Goal: Task Accomplishment & Management: Use online tool/utility

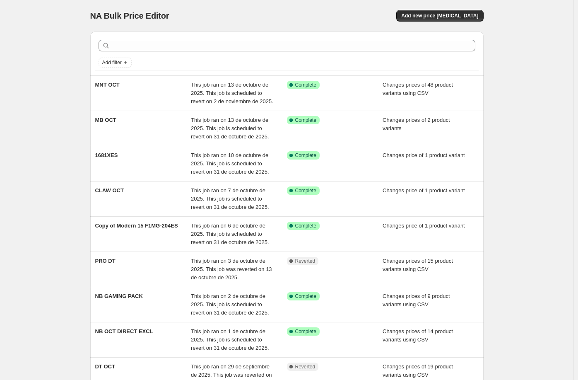
click at [60, 40] on div "NA Bulk Price Editor. This page is ready NA Bulk Price Editor Add new price [ME…" at bounding box center [287, 255] width 574 height 510
click at [36, 32] on div "NA Bulk Price Editor. This page is ready NA Bulk Price Editor Add new price [ME…" at bounding box center [287, 255] width 574 height 510
click at [51, 49] on div "NA Bulk Price Editor. This page is ready NA Bulk Price Editor Add new price [ME…" at bounding box center [287, 255] width 574 height 510
click at [440, 15] on span "Add new price [MEDICAL_DATA]" at bounding box center [440, 15] width 77 height 7
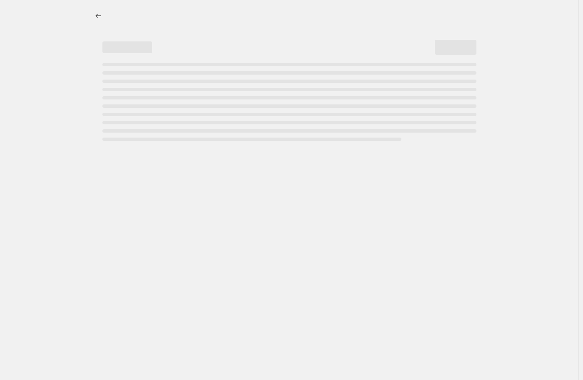
select select "percentage"
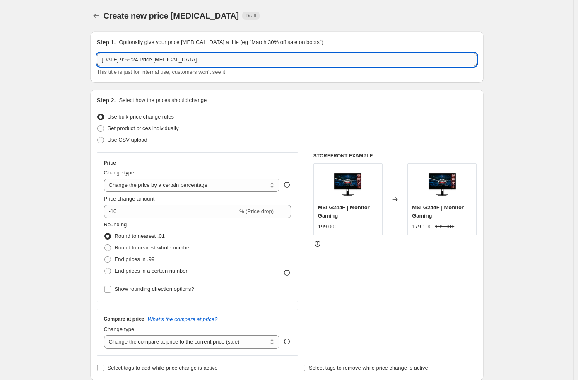
click at [170, 55] on input "[DATE] 9:59:24 Price [MEDICAL_DATA]" at bounding box center [287, 59] width 380 height 13
type input "d"
type input "DT OCT V2"
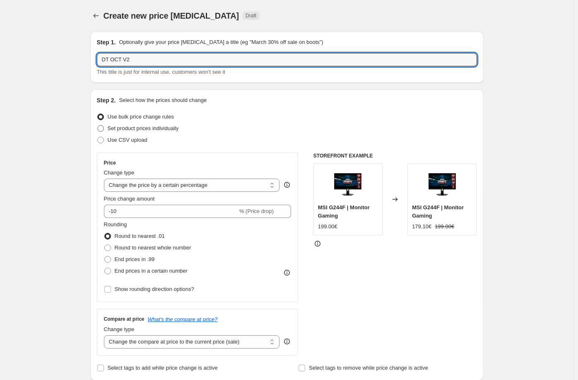
click at [144, 129] on span "Set product prices individually" at bounding box center [143, 128] width 71 height 6
click at [98, 126] on input "Set product prices individually" at bounding box center [97, 125] width 0 height 0
radio input "true"
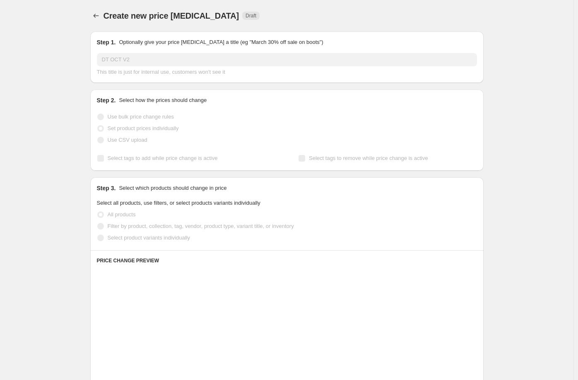
click at [132, 142] on span "Use CSV upload" at bounding box center [128, 140] width 40 height 6
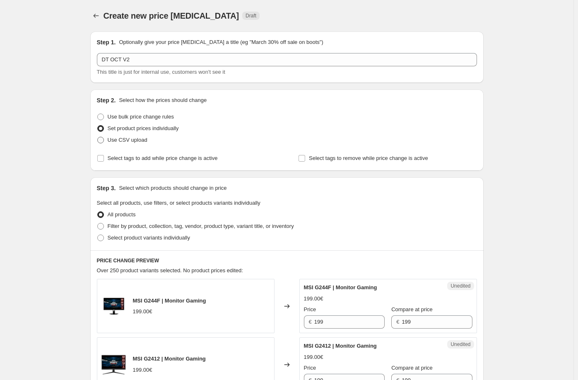
click at [133, 139] on span "Use CSV upload" at bounding box center [128, 140] width 40 height 6
click at [98, 137] on input "Use CSV upload" at bounding box center [97, 137] width 0 height 0
radio input "true"
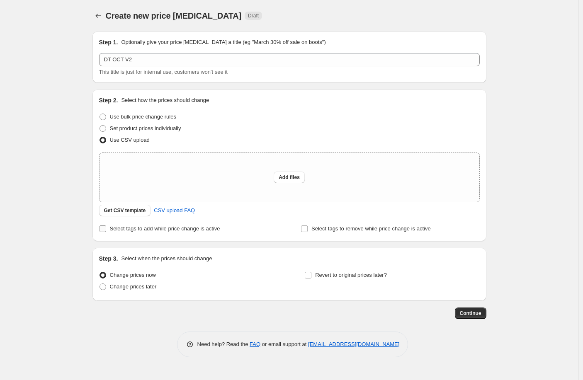
click at [128, 232] on span "Select tags to add while price change is active" at bounding box center [165, 228] width 110 height 6
click at [106, 232] on input "Select tags to add while price change is active" at bounding box center [102, 228] width 7 height 7
checkbox input "true"
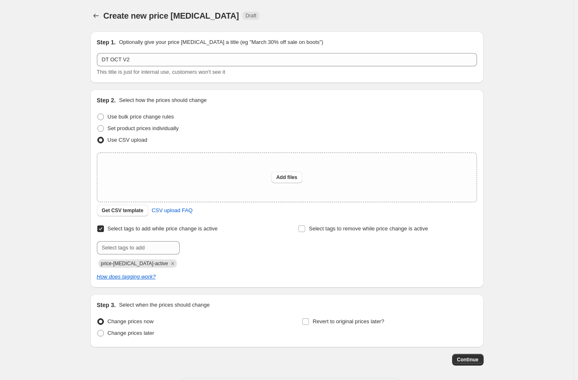
click at [159, 268] on span "price-[MEDICAL_DATA]-active" at bounding box center [138, 263] width 78 height 8
click at [169, 263] on icon "Remove price-change-job-active" at bounding box center [172, 263] width 7 height 7
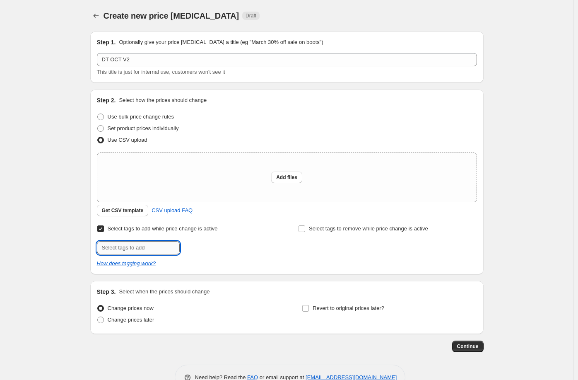
click at [147, 250] on input "text" at bounding box center [138, 247] width 83 height 13
type input "offer"
drag, startPoint x: 204, startPoint y: 244, endPoint x: 223, endPoint y: 209, distance: 39.7
click at [204, 243] on button "Add offer" at bounding box center [198, 247] width 32 height 12
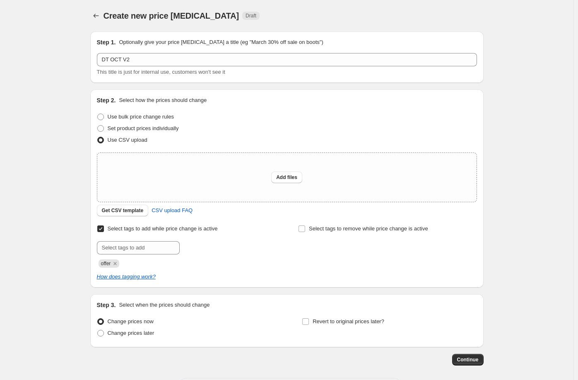
click at [47, 213] on div "Create new price [MEDICAL_DATA]. This page is ready Create new price [MEDICAL_D…" at bounding box center [287, 208] width 574 height 416
click at [568, 97] on div "Create new price [MEDICAL_DATA]. This page is ready Create new price [MEDICAL_D…" at bounding box center [287, 208] width 574 height 416
click at [548, 143] on div "Create new price [MEDICAL_DATA]. This page is ready Create new price [MEDICAL_D…" at bounding box center [287, 208] width 574 height 416
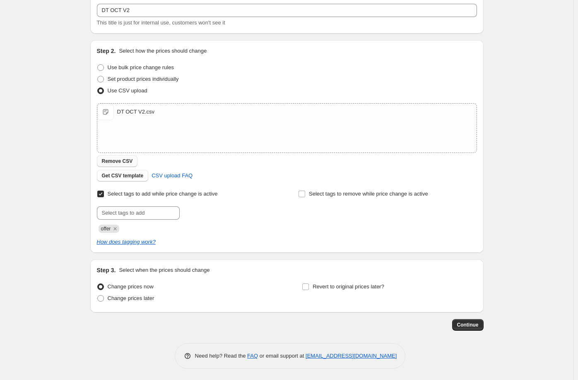
scroll to position [50, 0]
click at [333, 284] on span "Revert to original prices later?" at bounding box center [349, 286] width 72 height 6
click at [309, 284] on input "Revert to original prices later?" at bounding box center [305, 286] width 7 height 7
checkbox input "true"
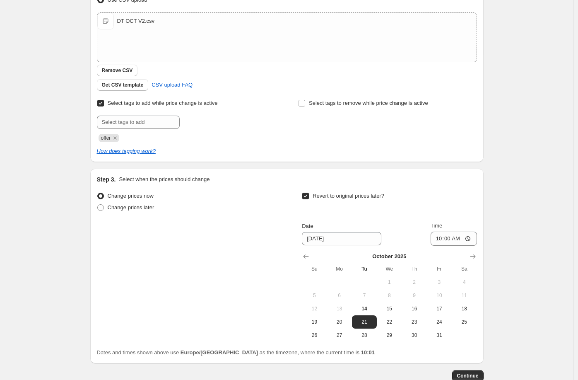
scroll to position [191, 0]
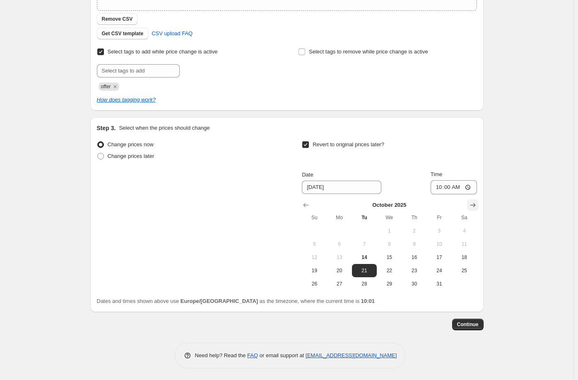
click at [476, 206] on icon "Show next month, November 2025" at bounding box center [472, 205] width 5 height 4
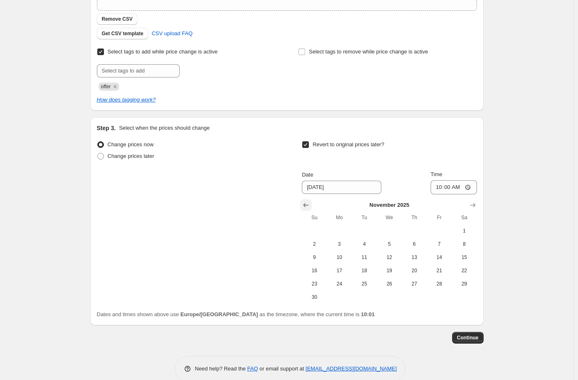
click at [307, 204] on icon "Show previous month, October 2025" at bounding box center [306, 205] width 5 height 4
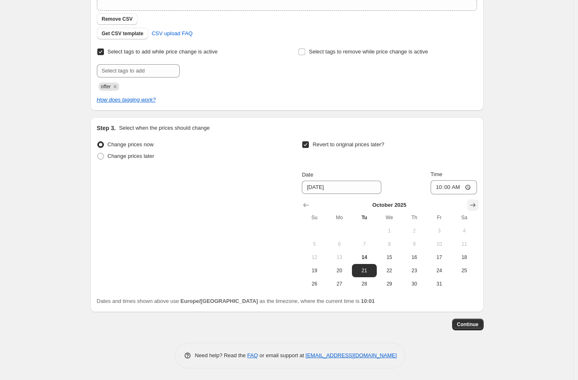
click at [476, 205] on icon "Show next month, November 2025" at bounding box center [472, 205] width 5 height 4
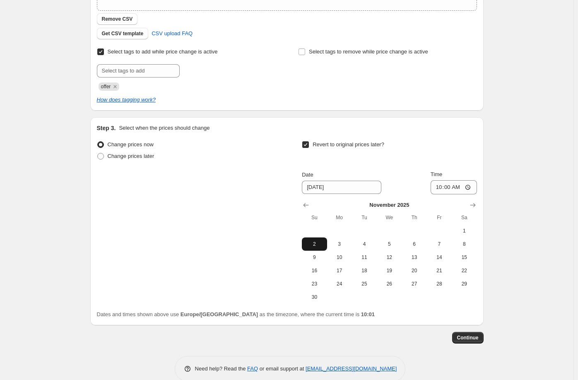
click at [319, 244] on span "2" at bounding box center [314, 244] width 18 height 7
type input "[DATE]"
click at [453, 186] on input "10:00" at bounding box center [454, 187] width 46 height 14
type input "23:59"
click at [505, 235] on div "Create new price [MEDICAL_DATA]. This page is ready Create new price [MEDICAL_D…" at bounding box center [287, 101] width 574 height 585
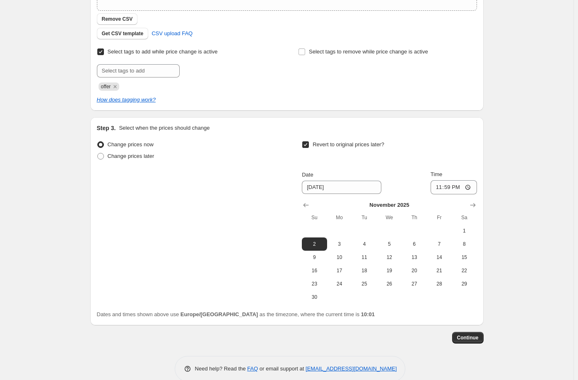
drag, startPoint x: 468, startPoint y: 338, endPoint x: 530, endPoint y: 227, distance: 127.6
click at [530, 227] on div "Create new price [MEDICAL_DATA]. This page is ready Create new price [MEDICAL_D…" at bounding box center [287, 101] width 574 height 585
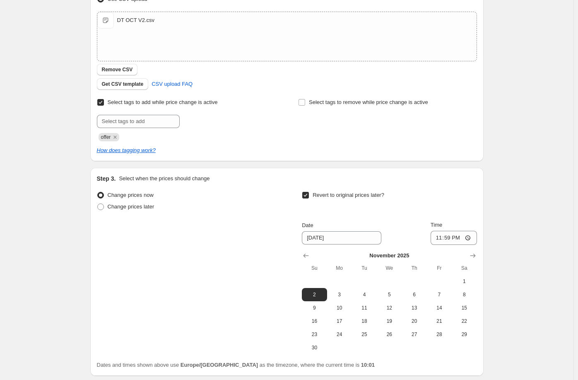
scroll to position [205, 0]
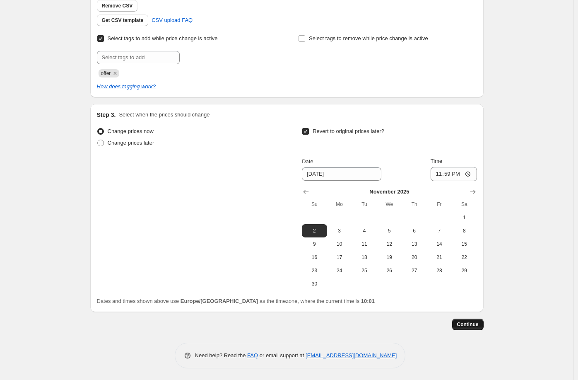
click at [472, 323] on span "Continue" at bounding box center [468, 324] width 22 height 7
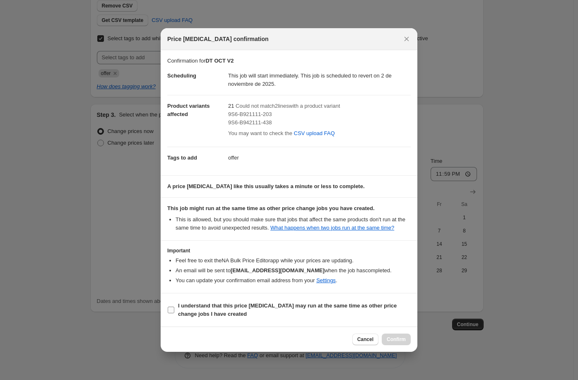
click at [192, 310] on b "I understand that this price [MEDICAL_DATA] may run at the same time as other p…" at bounding box center [287, 309] width 219 height 15
click at [174, 310] on input "I understand that this price [MEDICAL_DATA] may run at the same time as other p…" at bounding box center [171, 310] width 7 height 7
checkbox input "true"
click at [249, 120] on span "9S6-B942111-438" at bounding box center [250, 122] width 44 height 6
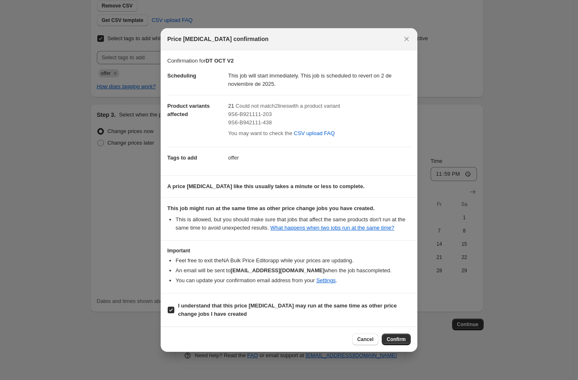
click at [311, 119] on div "9S6-B942111-438" at bounding box center [319, 123] width 183 height 8
click at [264, 117] on span "9S6-B921111-203" at bounding box center [250, 114] width 44 height 6
copy span "9S6-B921111-203"
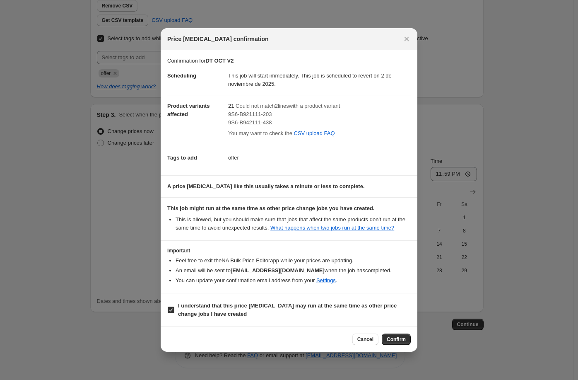
click at [250, 126] on span "9S6-B942111-438" at bounding box center [250, 122] width 44 height 6
copy span "9S6-B942111-438"
click at [411, 39] on button "Close" at bounding box center [407, 39] width 12 height 12
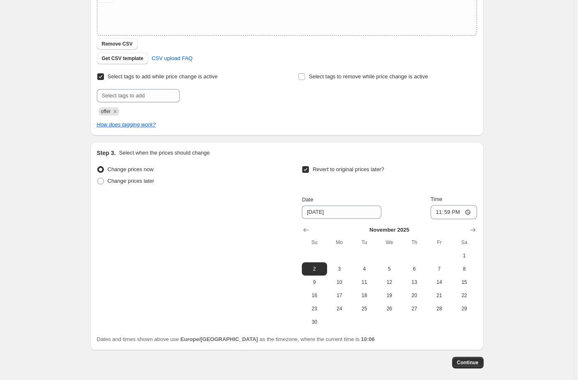
scroll to position [80, 0]
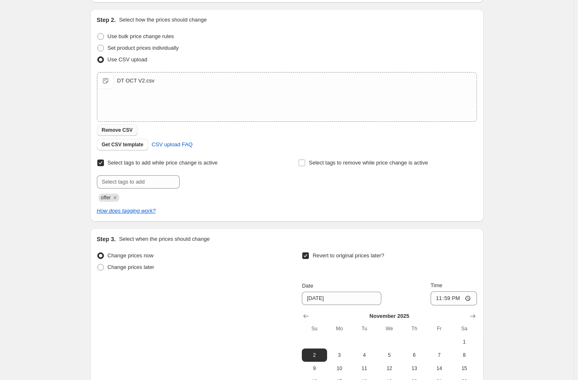
click at [135, 129] on button "Remove CSV" at bounding box center [117, 130] width 41 height 12
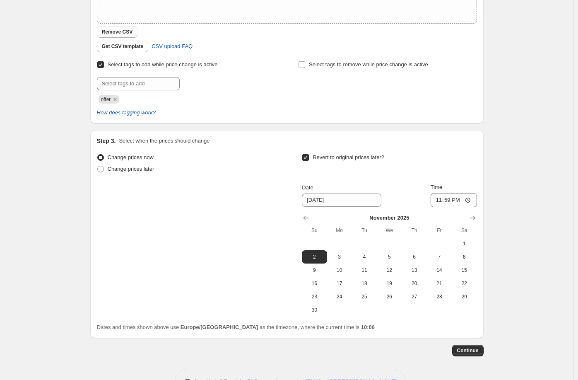
scroll to position [205, 0]
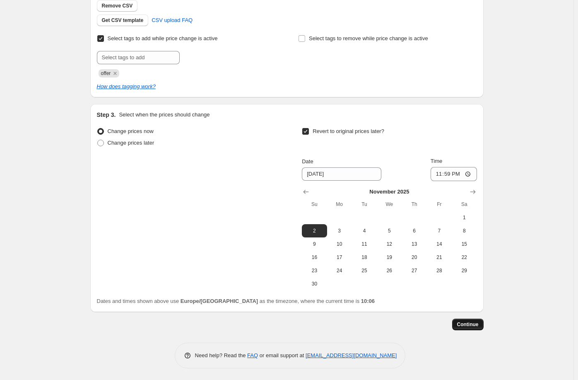
click at [473, 322] on span "Continue" at bounding box center [468, 324] width 22 height 7
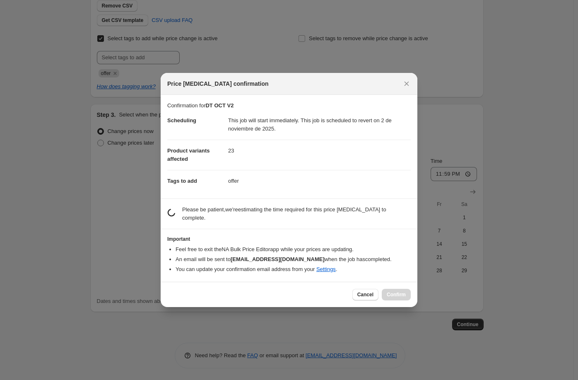
scroll to position [0, 0]
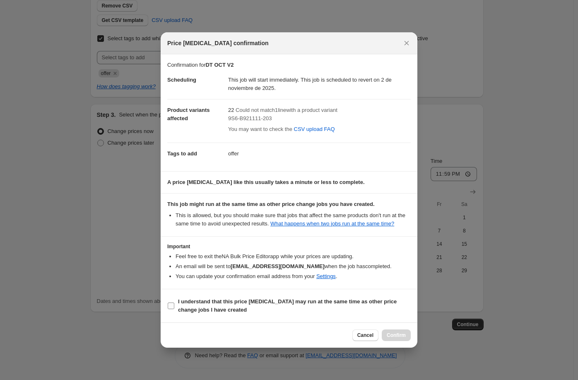
click at [194, 302] on b "I understand that this price [MEDICAL_DATA] may run at the same time as other p…" at bounding box center [287, 305] width 219 height 15
click at [174, 302] on input "I understand that this price [MEDICAL_DATA] may run at the same time as other p…" at bounding box center [171, 305] width 7 height 7
checkbox input "true"
click at [402, 332] on span "Confirm" at bounding box center [396, 335] width 19 height 7
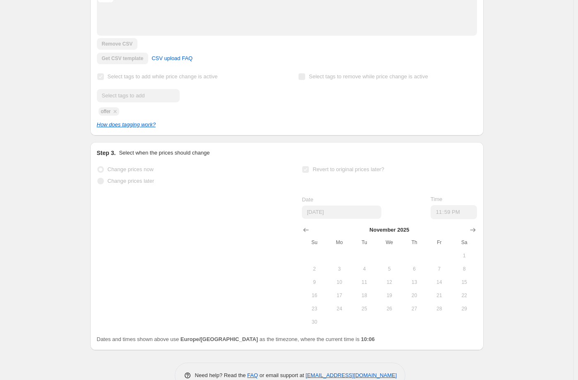
scroll to position [226, 0]
drag, startPoint x: 162, startPoint y: 367, endPoint x: 126, endPoint y: 326, distance: 54.9
click at [162, 367] on div "Need help? Read the FAQ or email support at [EMAIL_ADDRESS][DOMAIN_NAME]" at bounding box center [290, 376] width 387 height 26
